Goal: Information Seeking & Learning: Check status

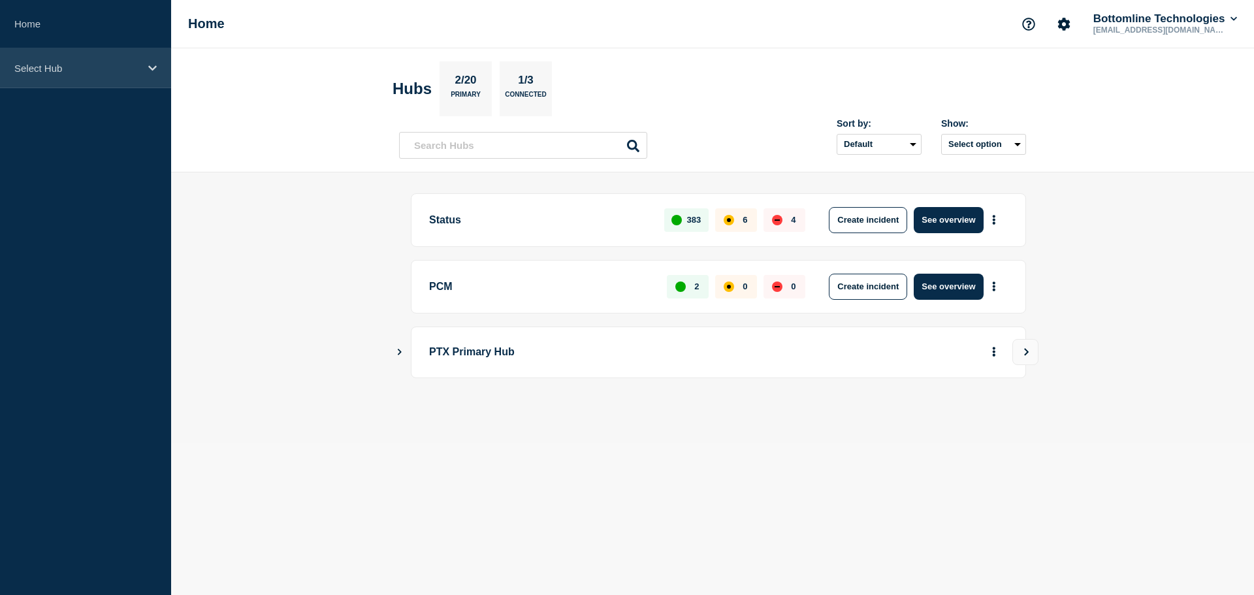
click at [16, 65] on p "Select Hub" at bounding box center [76, 68] width 125 height 11
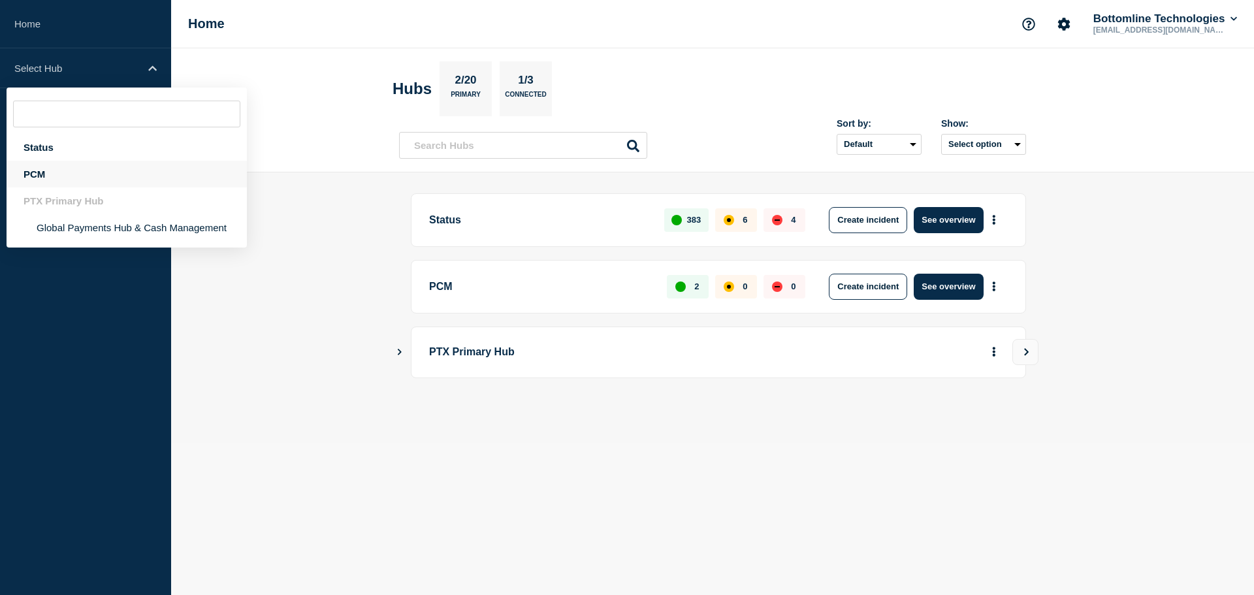
click at [76, 186] on div "PCM" at bounding box center [127, 174] width 240 height 27
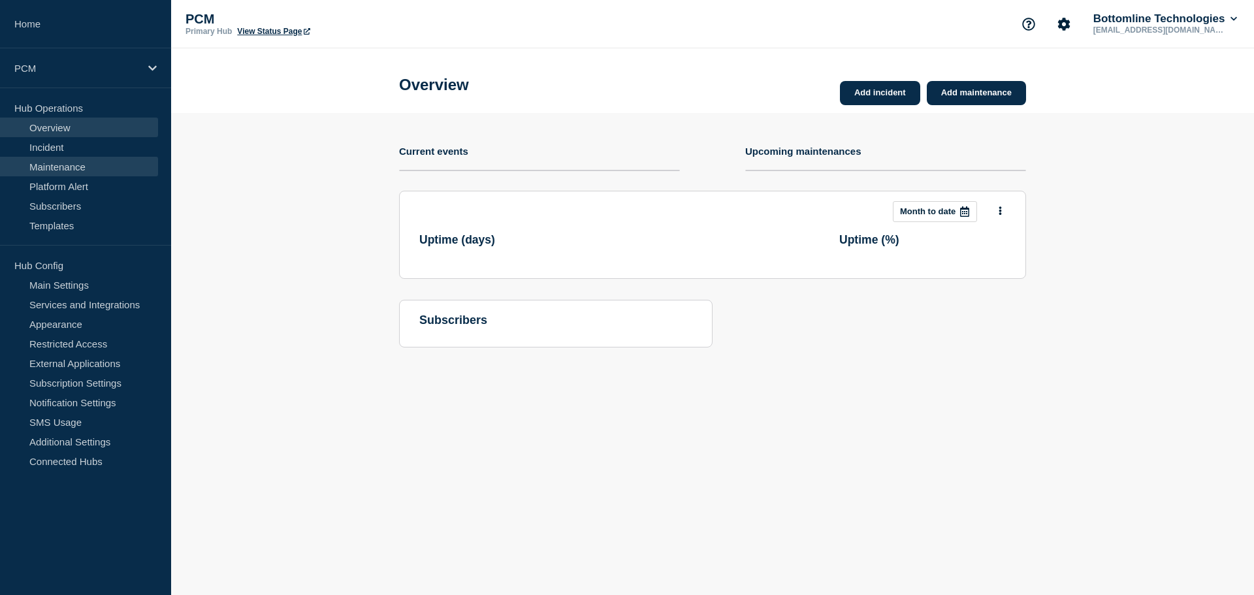
click at [100, 176] on link "Maintenance" at bounding box center [79, 167] width 158 height 20
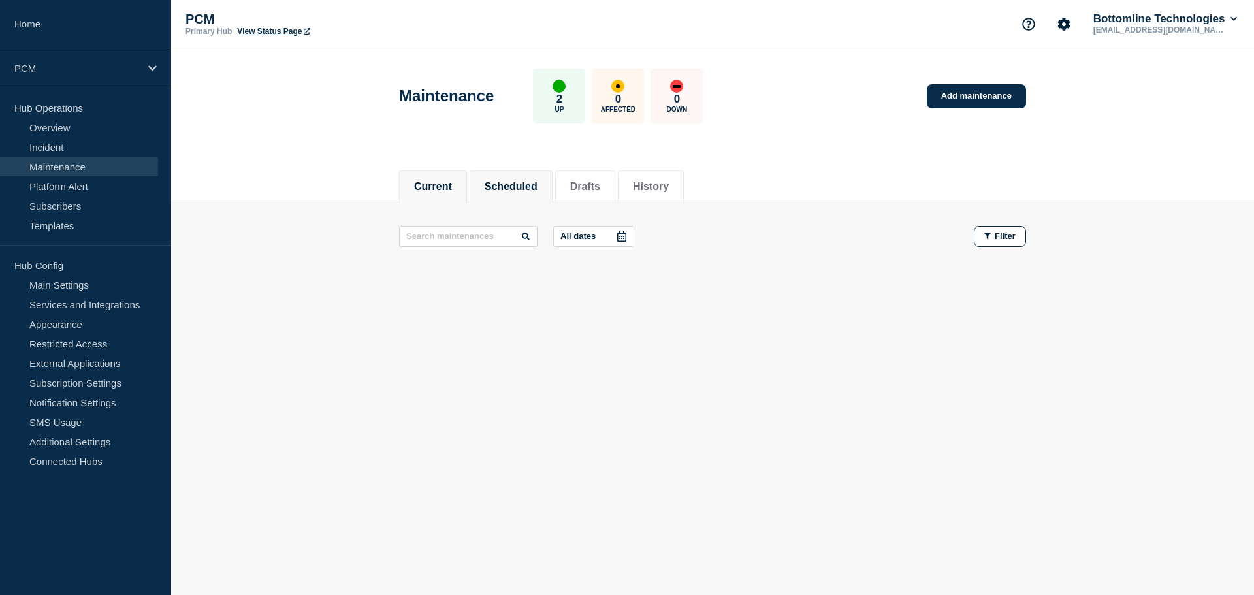
click at [538, 189] on button "Scheduled" at bounding box center [511, 187] width 53 height 12
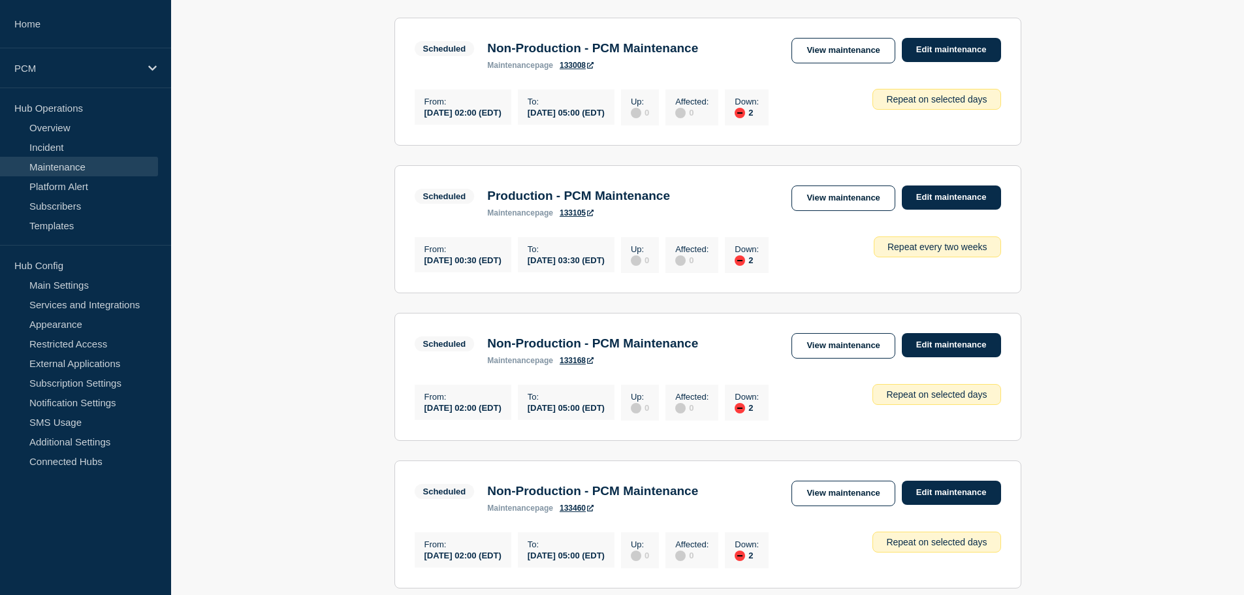
scroll to position [1380, 0]
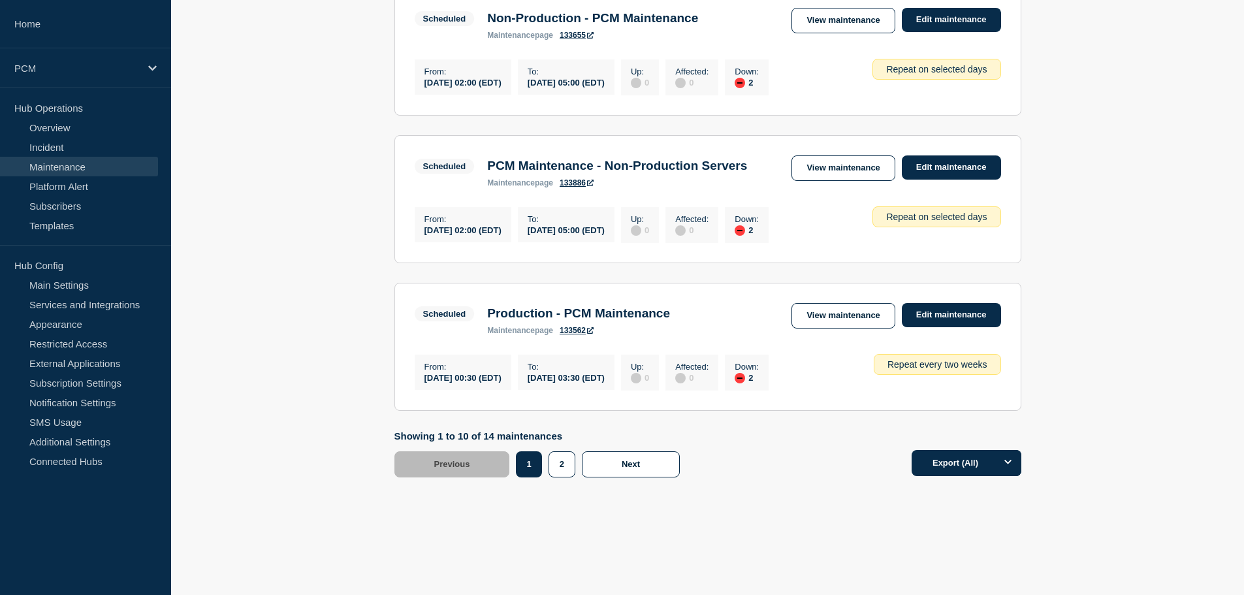
drag, startPoint x: 793, startPoint y: 132, endPoint x: 470, endPoint y: 442, distance: 448.1
click at [549, 462] on button "2" at bounding box center [562, 464] width 27 height 26
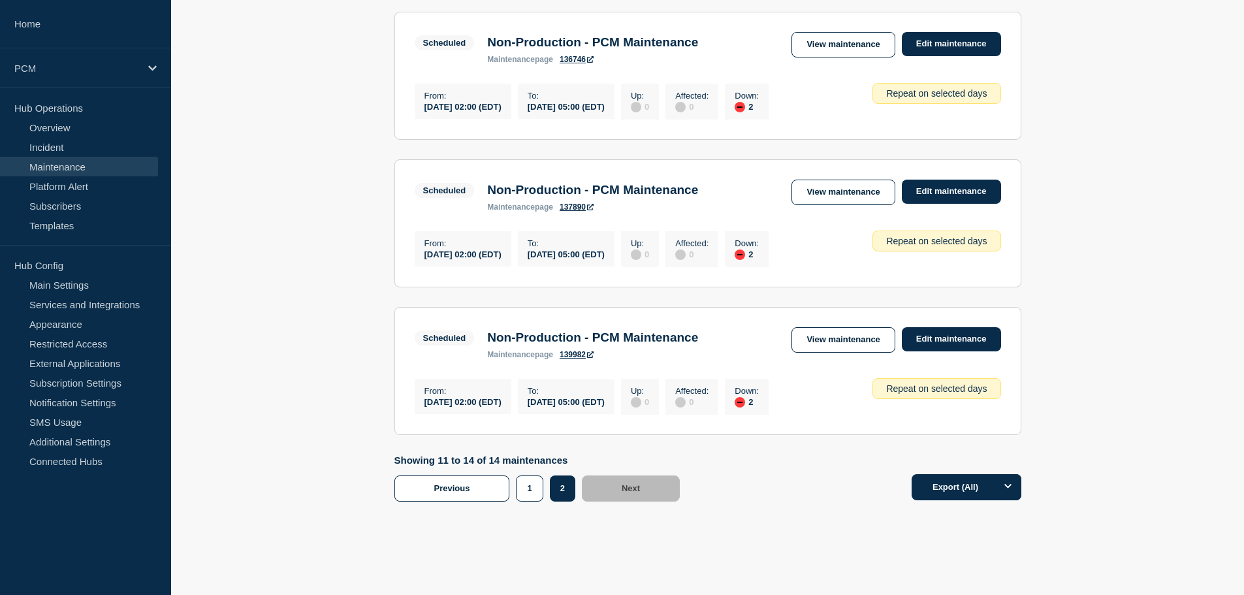
scroll to position [383, 0]
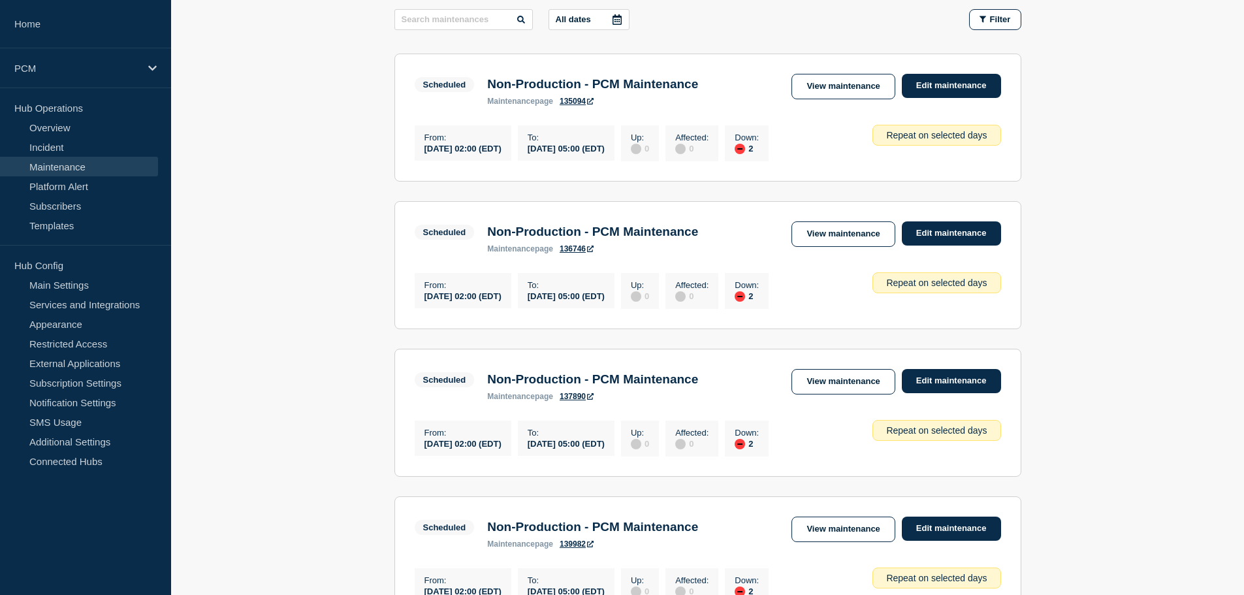
drag, startPoint x: 298, startPoint y: 378, endPoint x: 308, endPoint y: 321, distance: 57.0
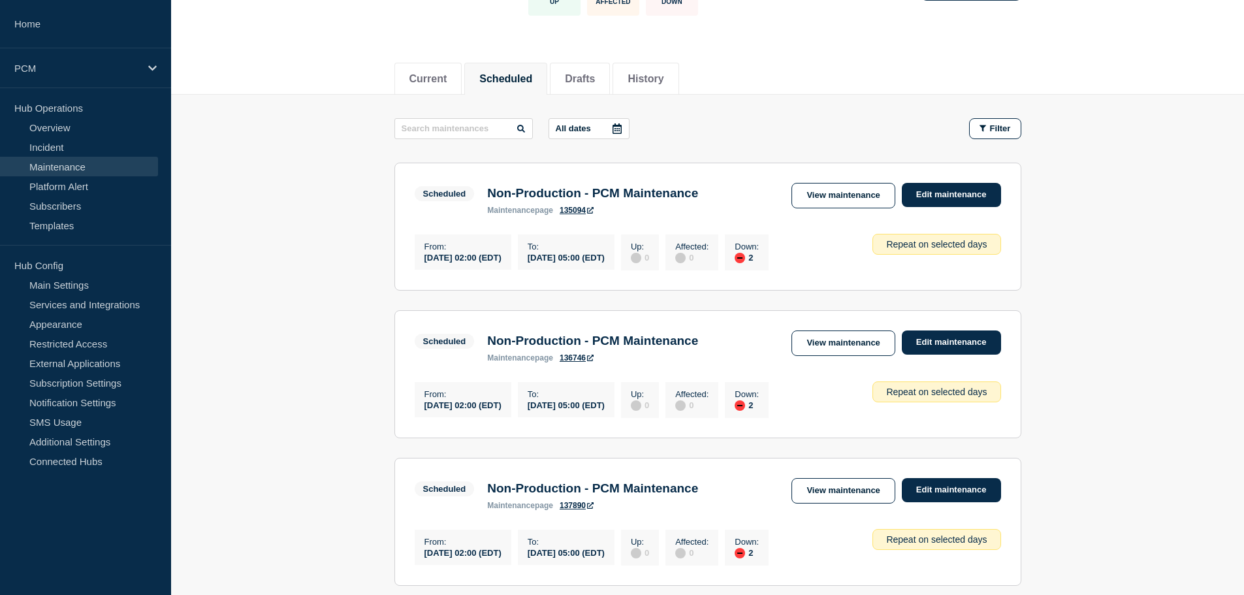
scroll to position [0, 0]
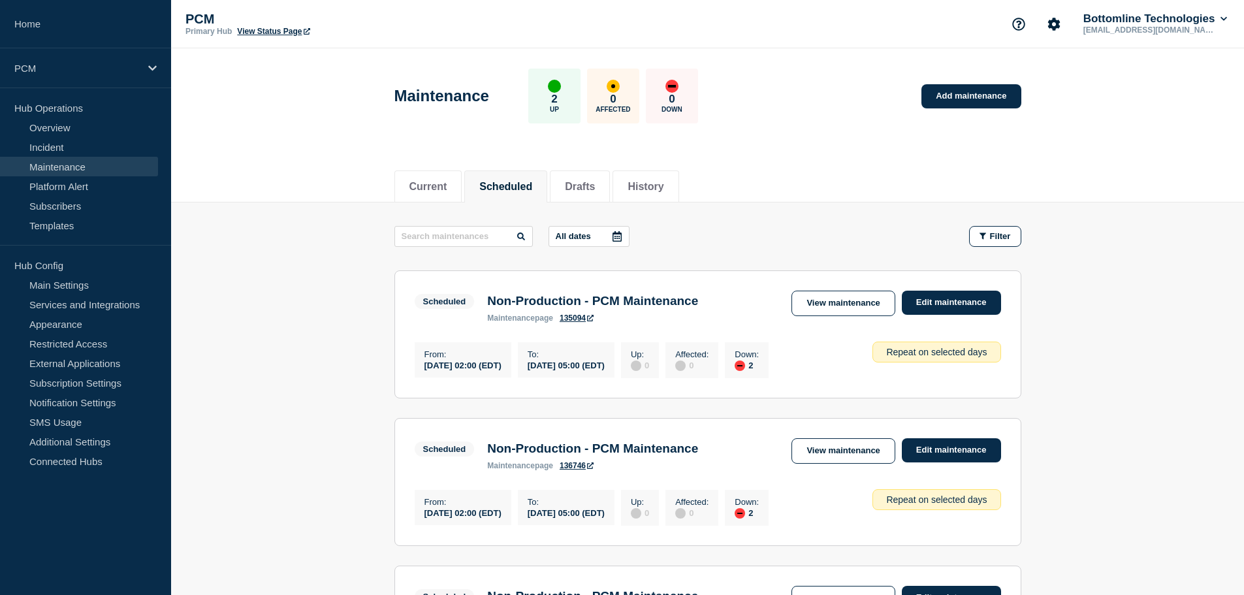
drag, startPoint x: 347, startPoint y: 357, endPoint x: 342, endPoint y: 266, distance: 90.9
